Goal: Information Seeking & Learning: Learn about a topic

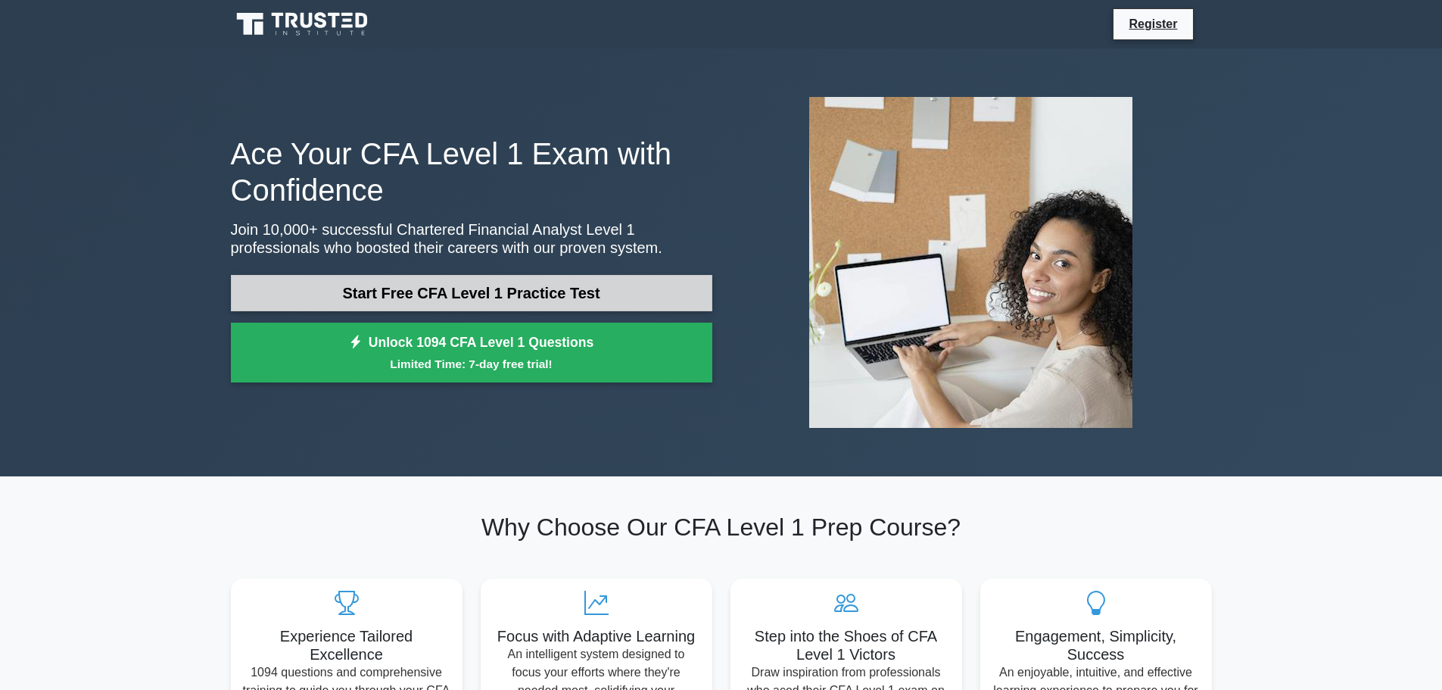
click at [496, 304] on link "Start Free CFA Level 1 Practice Test" at bounding box center [471, 293] width 481 height 36
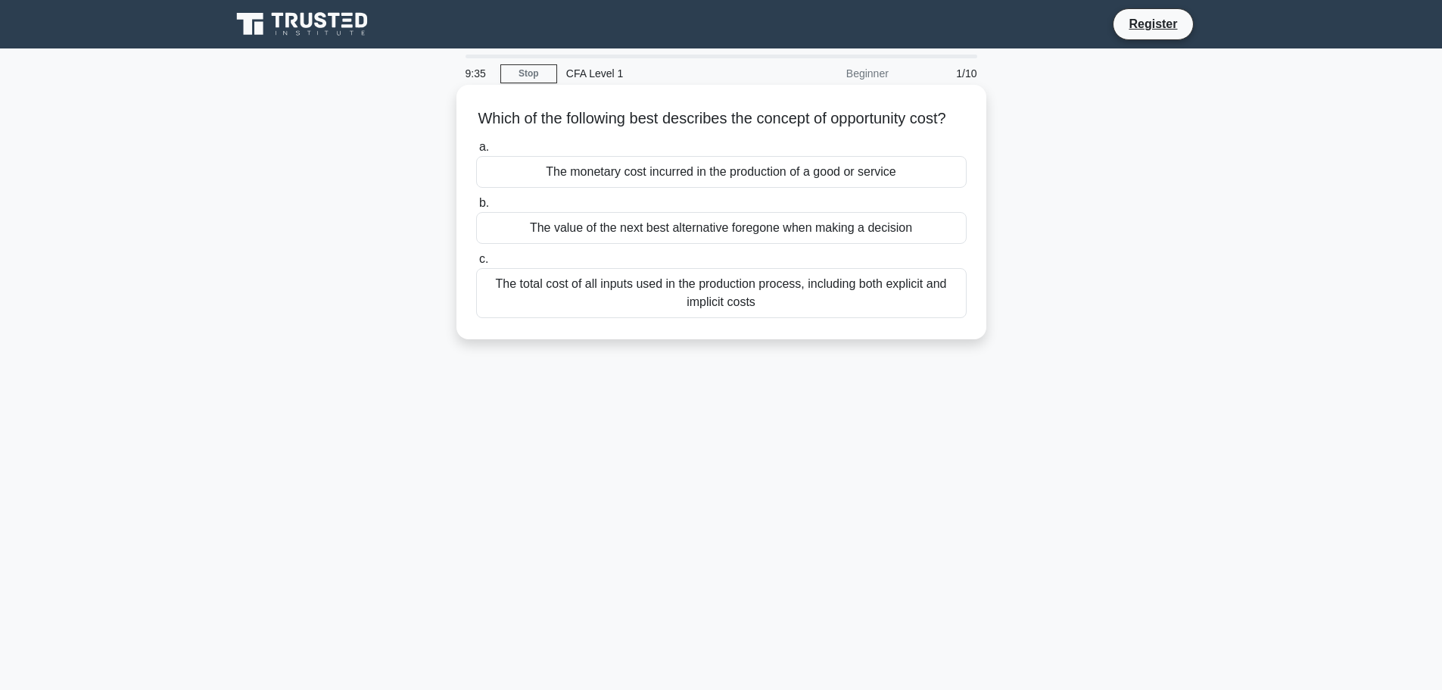
click at [615, 188] on div "The monetary cost incurred in the production of a good or service" at bounding box center [721, 172] width 491 height 32
click at [476, 152] on input "a. The monetary cost incurred in the production of a good or service" at bounding box center [476, 147] width 0 height 10
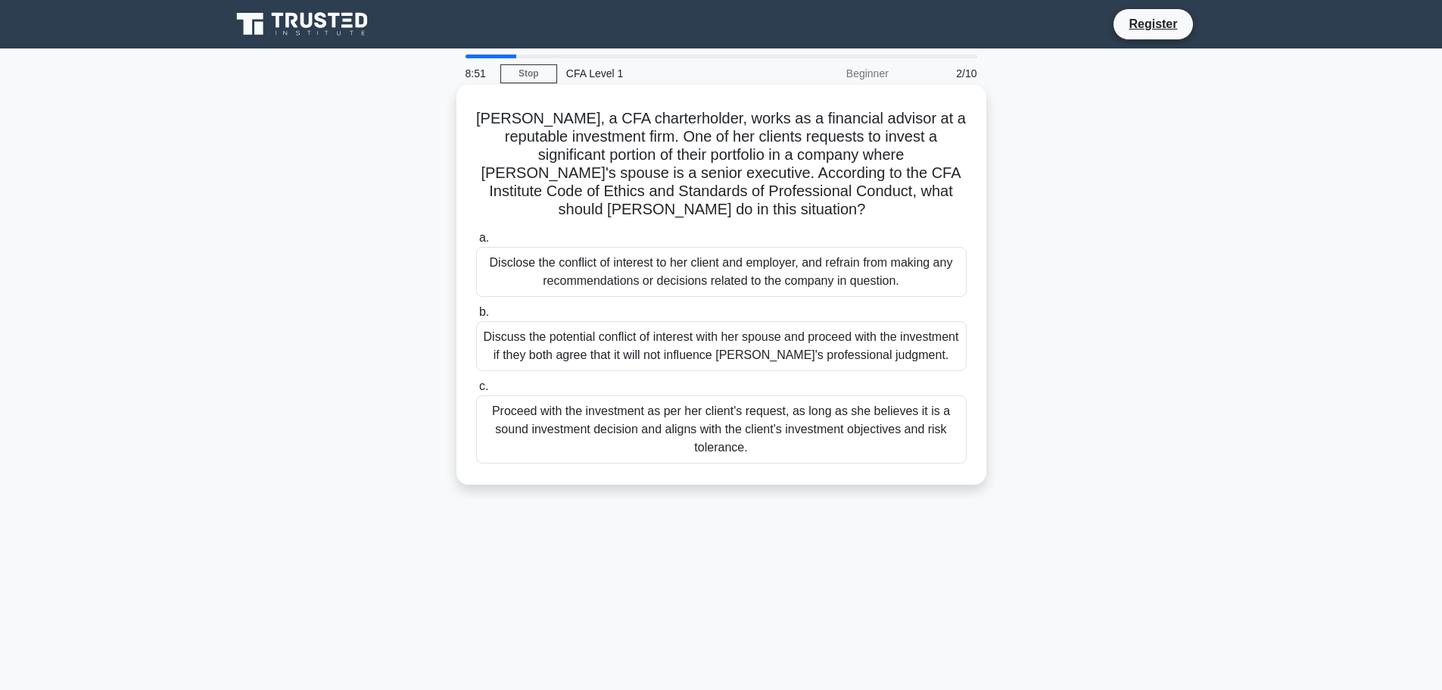
click at [732, 431] on div "Proceed with the investment as per her client's request, as long as she believe…" at bounding box center [721, 429] width 491 height 68
click at [476, 391] on input "c. Proceed with the investment as per her client's request, as long as she beli…" at bounding box center [476, 387] width 0 height 10
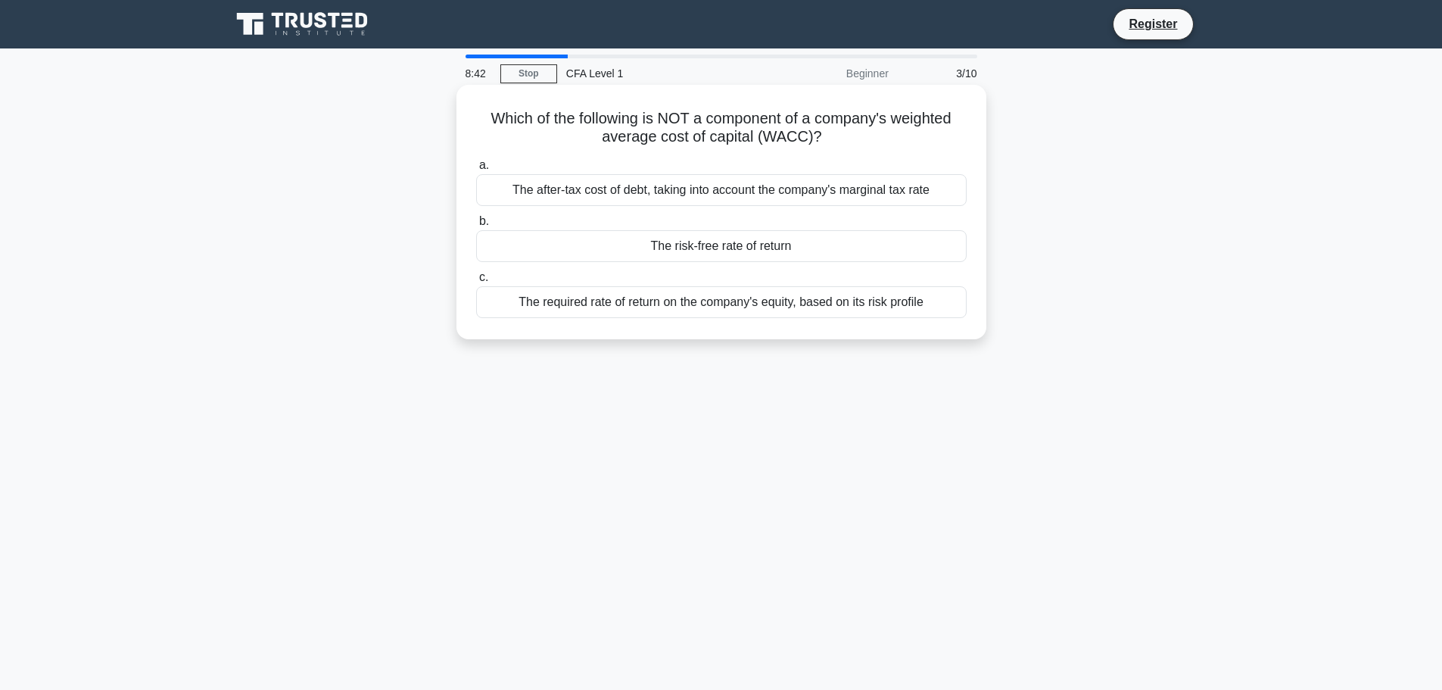
click at [752, 308] on div "The required rate of return on the company's equity, based on its risk profile" at bounding box center [721, 302] width 491 height 32
click at [476, 282] on input "c. The required rate of return on the company's equity, based on its risk profi…" at bounding box center [476, 278] width 0 height 10
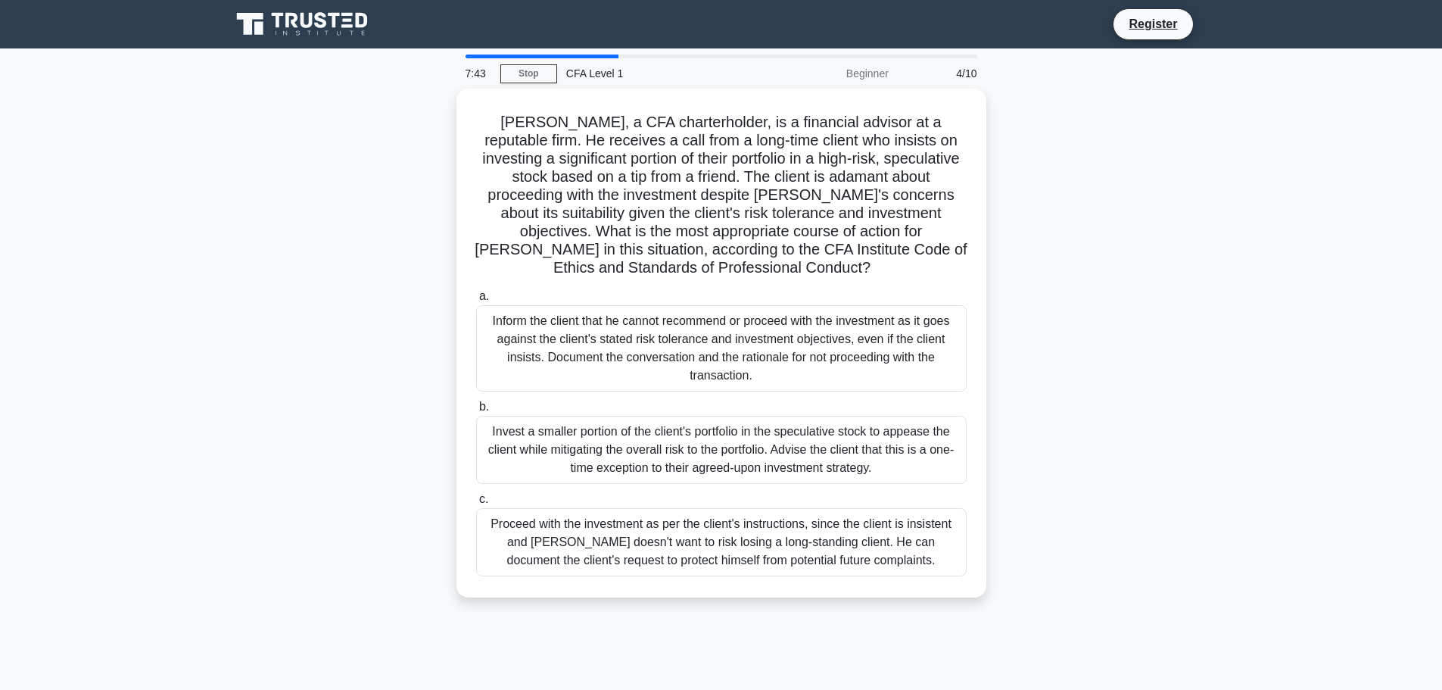
click at [751, 308] on div "Inform the client that he cannot recommend or proceed with the investment as it…" at bounding box center [721, 348] width 491 height 86
click at [476, 301] on input "a. Inform the client that he cannot recommend or proceed with the investment as…" at bounding box center [476, 296] width 0 height 10
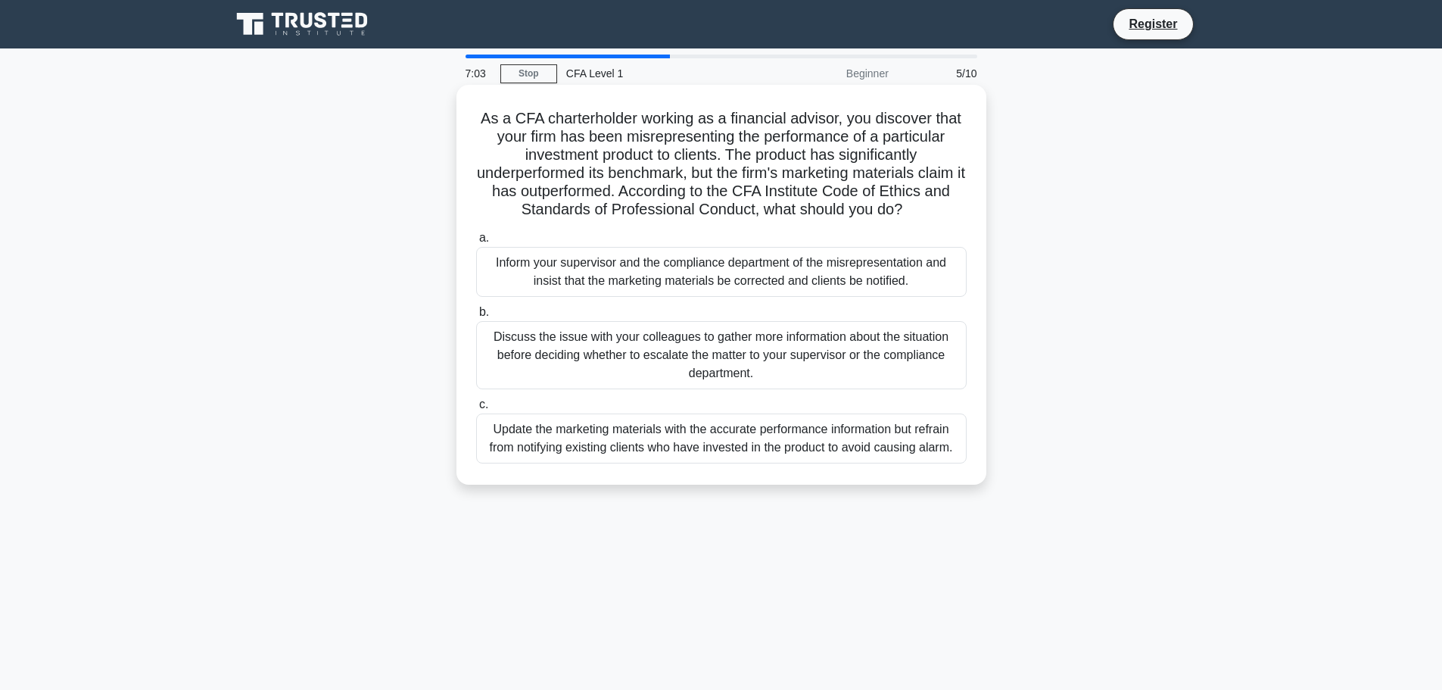
click at [720, 286] on div "Inform your supervisor and the compliance department of the misrepresentation a…" at bounding box center [721, 272] width 491 height 50
click at [476, 243] on input "a. Inform your supervisor and the compliance department of the misrepresentatio…" at bounding box center [476, 238] width 0 height 10
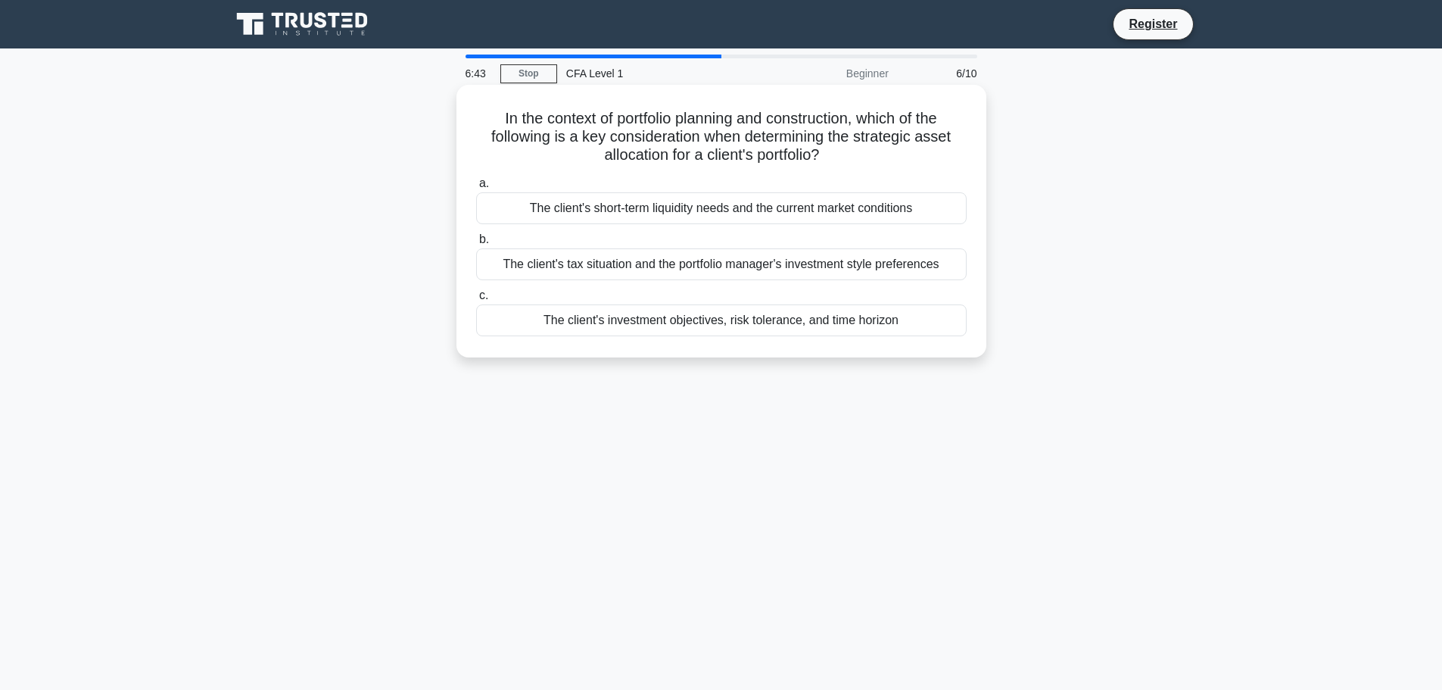
click at [727, 319] on div "The client's investment objectives, risk tolerance, and time horizon" at bounding box center [721, 320] width 491 height 32
click at [737, 324] on div "The client's investment objectives, risk tolerance, and time horizon" at bounding box center [721, 320] width 491 height 32
click at [476, 301] on input "c. The client's investment objectives, risk tolerance, and time horizon" at bounding box center [476, 296] width 0 height 10
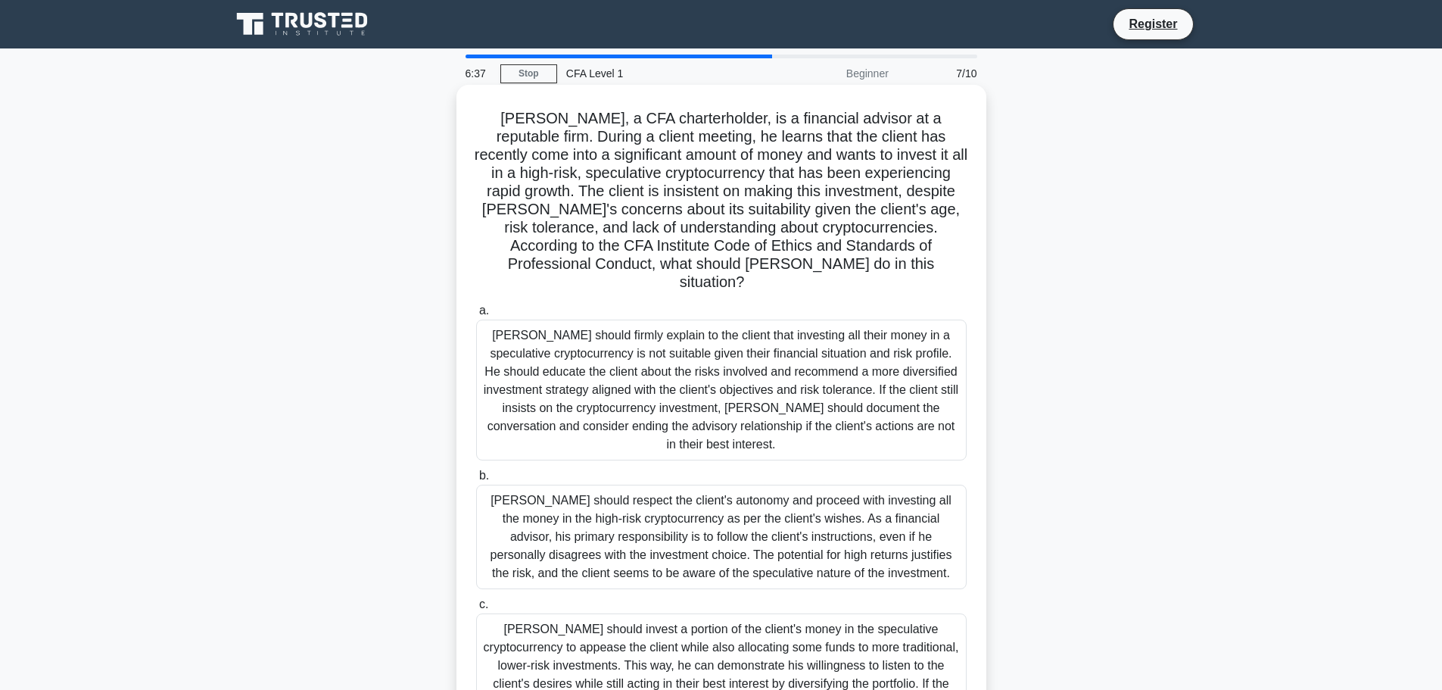
click at [737, 341] on div "Matthew should firmly explain to the client that investing all their money in a…" at bounding box center [721, 389] width 491 height 141
click at [476, 316] on input "a. Matthew should firmly explain to the client that investing all their money i…" at bounding box center [476, 311] width 0 height 10
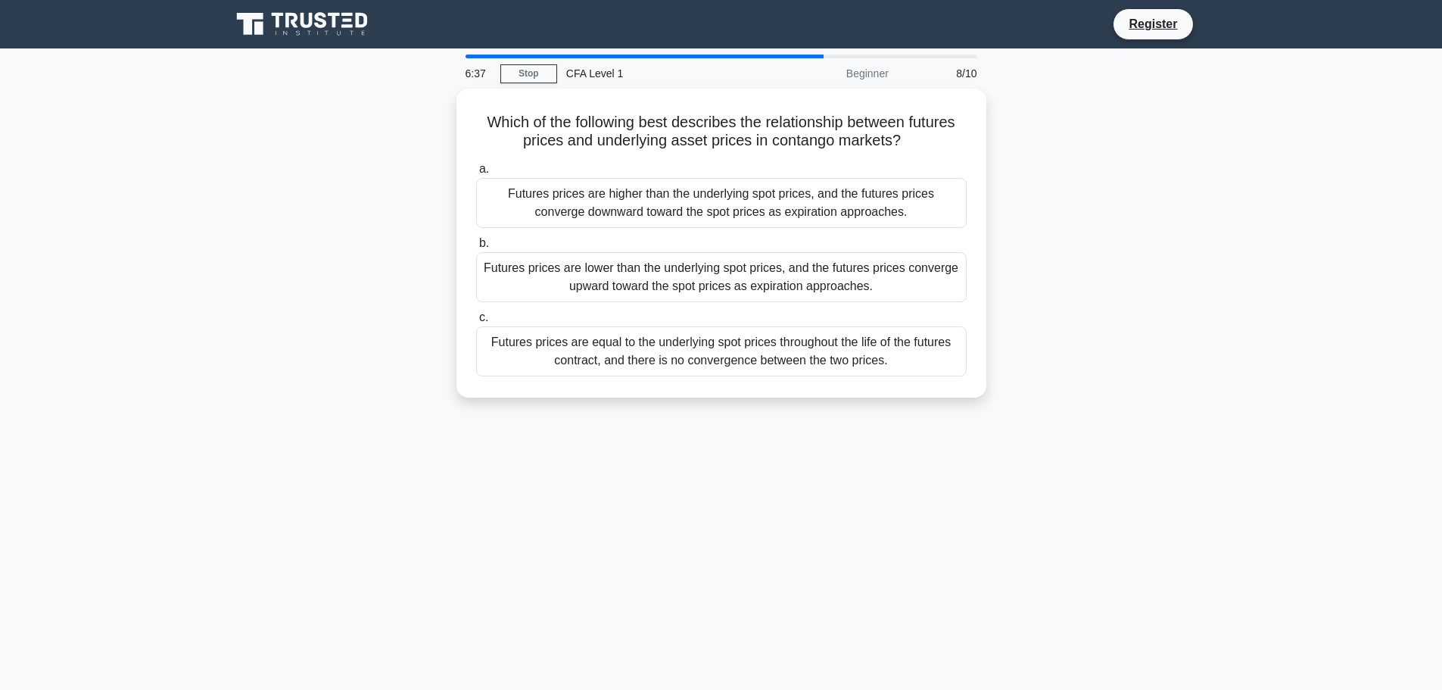
click at [737, 341] on div "Futures prices are equal to the underlying spot prices throughout the life of t…" at bounding box center [721, 351] width 491 height 50
click at [476, 322] on input "c. Futures prices are equal to the underlying spot prices throughout the life o…" at bounding box center [476, 318] width 0 height 10
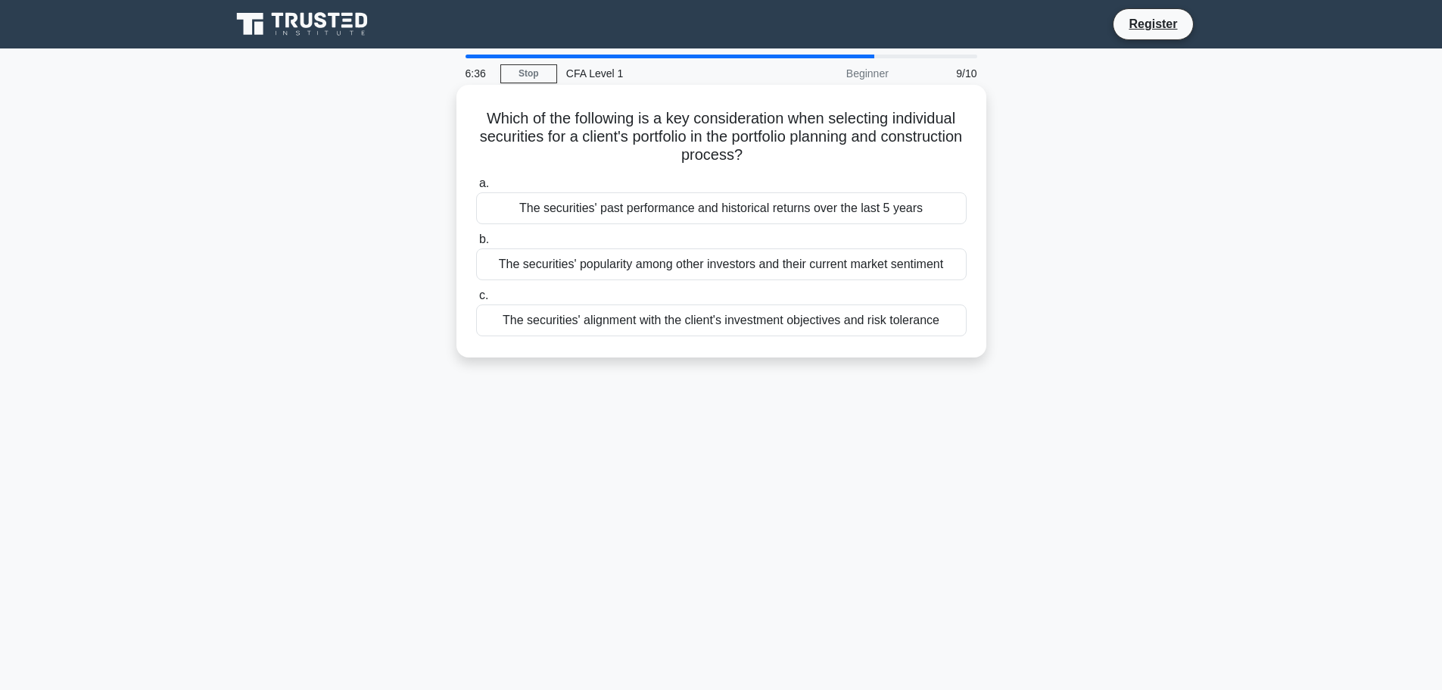
click at [736, 320] on div "The securities' alignment with the client's investment objectives and risk tole…" at bounding box center [721, 320] width 491 height 32
click at [476, 301] on input "c. The securities' alignment with the client's investment objectives and risk t…" at bounding box center [476, 296] width 0 height 10
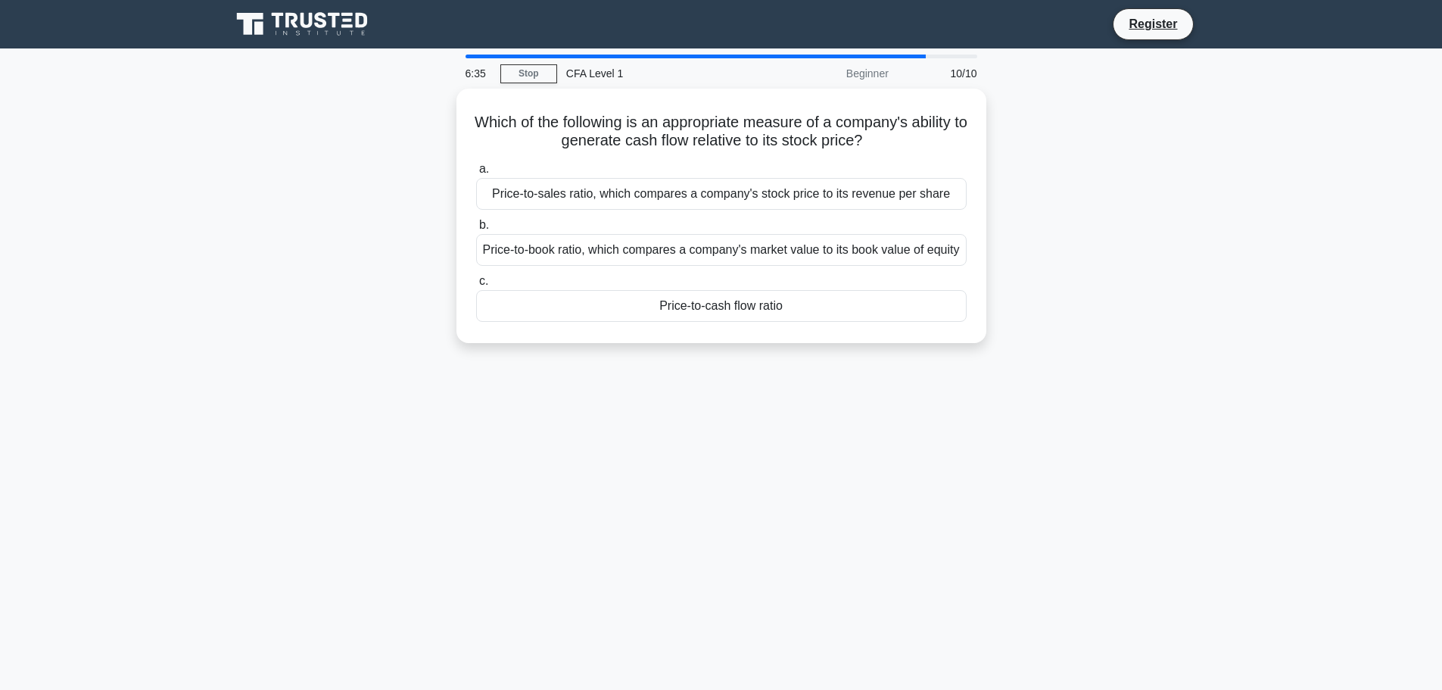
click at [736, 320] on div "Price-to-cash flow ratio" at bounding box center [721, 306] width 491 height 32
click at [476, 286] on input "c. Price-to-cash flow ratio" at bounding box center [476, 281] width 0 height 10
